Goal: Information Seeking & Learning: Understand process/instructions

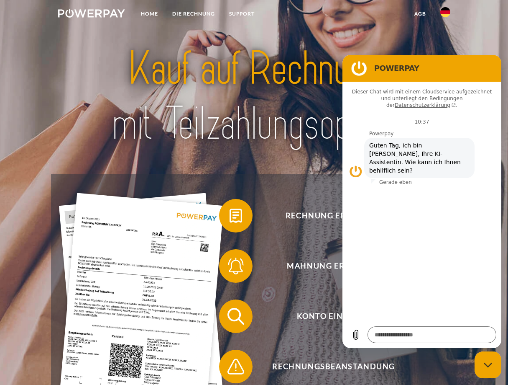
click at [402, 78] on section "POWERPAY" at bounding box center [422, 68] width 159 height 27
click at [278, 159] on div at bounding box center [254, 96] width 407 height 155
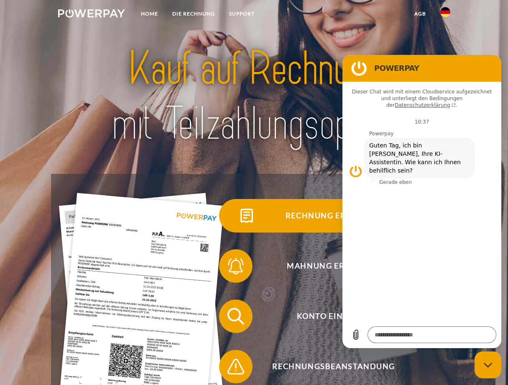
click at [325, 219] on span "Rechnung erhalten?" at bounding box center [333, 215] width 205 height 33
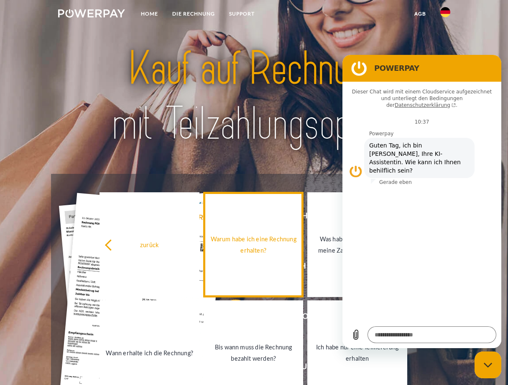
click at [266, 285] on link "Warum habe ich eine Rechnung erhalten?" at bounding box center [254, 244] width 100 height 105
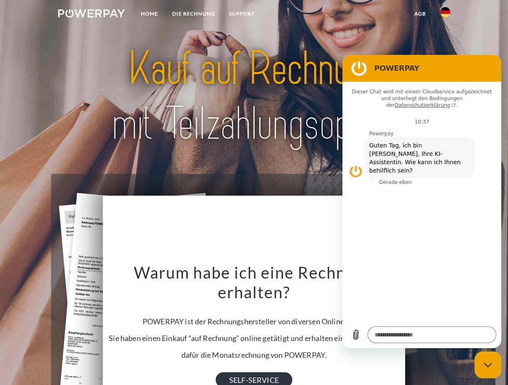
click at [245, 374] on link "SELF-SERVICE" at bounding box center [254, 379] width 77 height 15
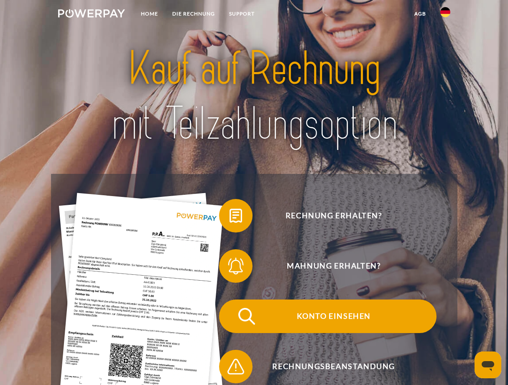
click at [346, 315] on span "Konto einsehen" at bounding box center [333, 315] width 205 height 33
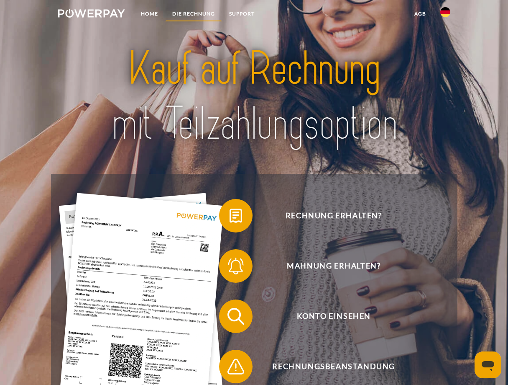
click at [197, 13] on link "DIE RECHNUNG" at bounding box center [193, 13] width 57 height 15
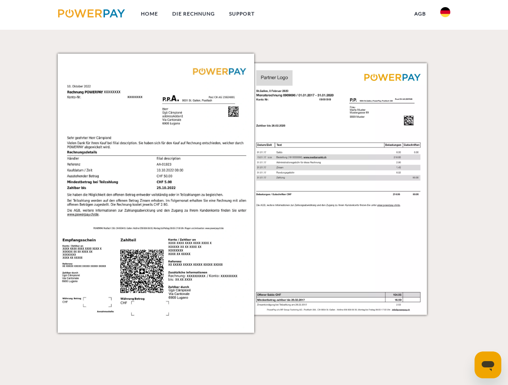
scroll to position [805, 0]
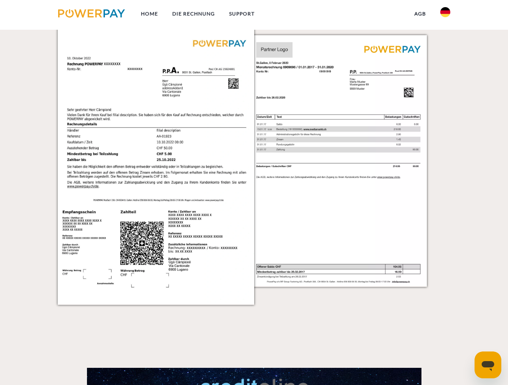
click at [382, 242] on img at bounding box center [348, 165] width 197 height 278
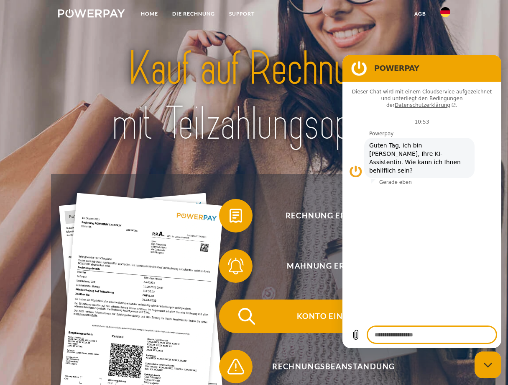
click at [317, 323] on span "Konto einsehen" at bounding box center [333, 315] width 205 height 33
